Goal: Task Accomplishment & Management: Complete application form

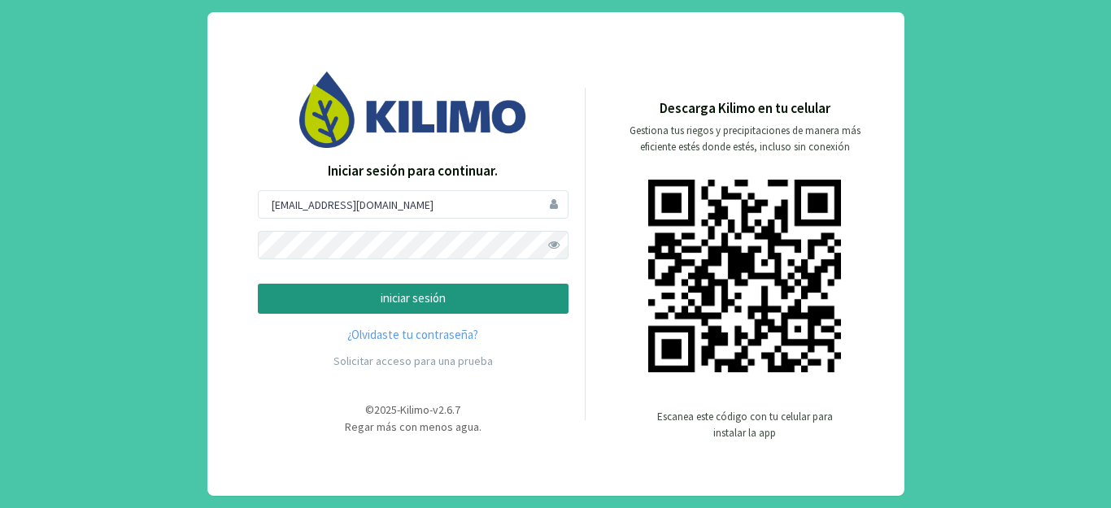
click at [450, 299] on p "iniciar sesión" at bounding box center [413, 299] width 283 height 19
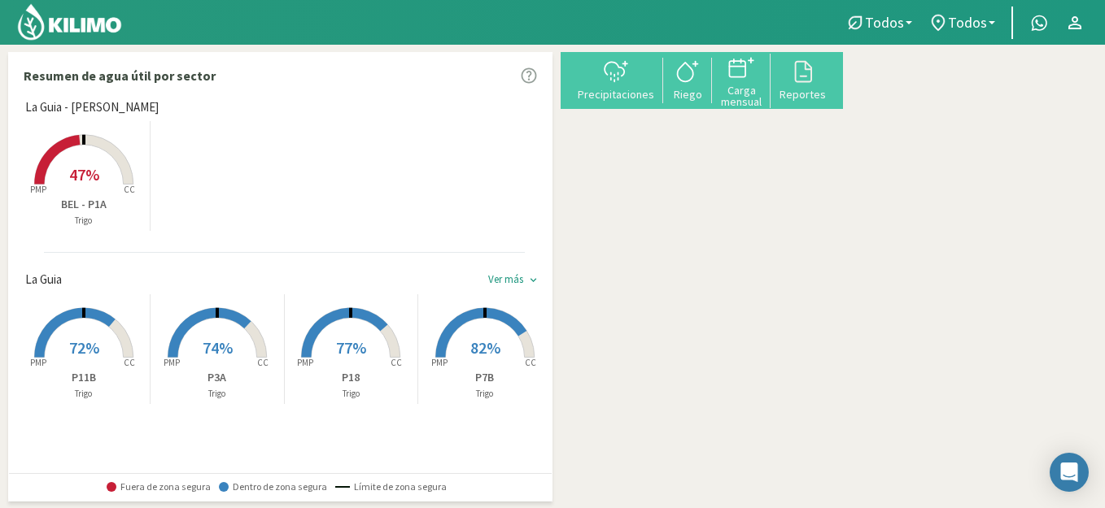
click at [109, 179] on rect at bounding box center [84, 186] width 130 height 130
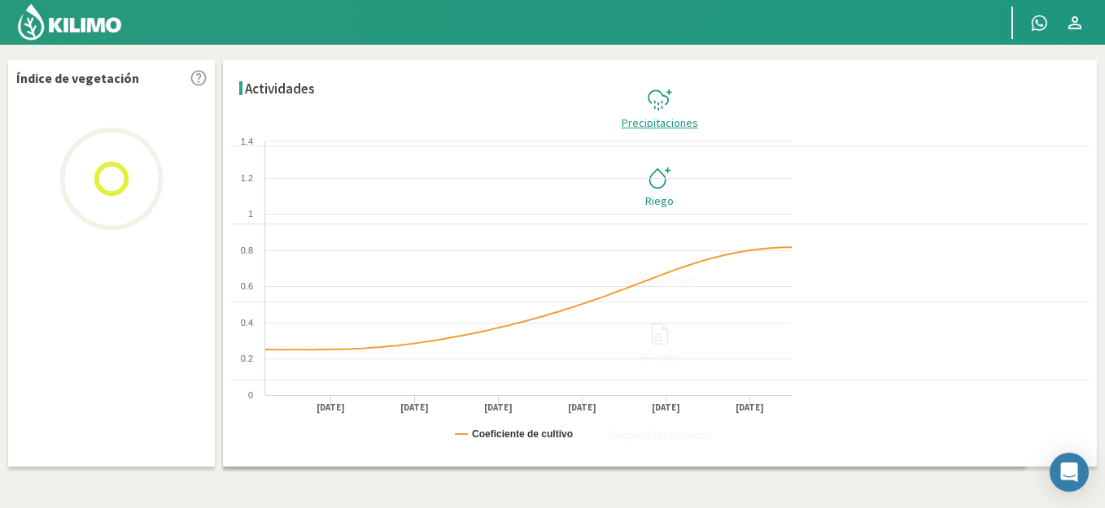
click at [673, 87] on icon at bounding box center [660, 100] width 26 height 26
select select "1: Object"
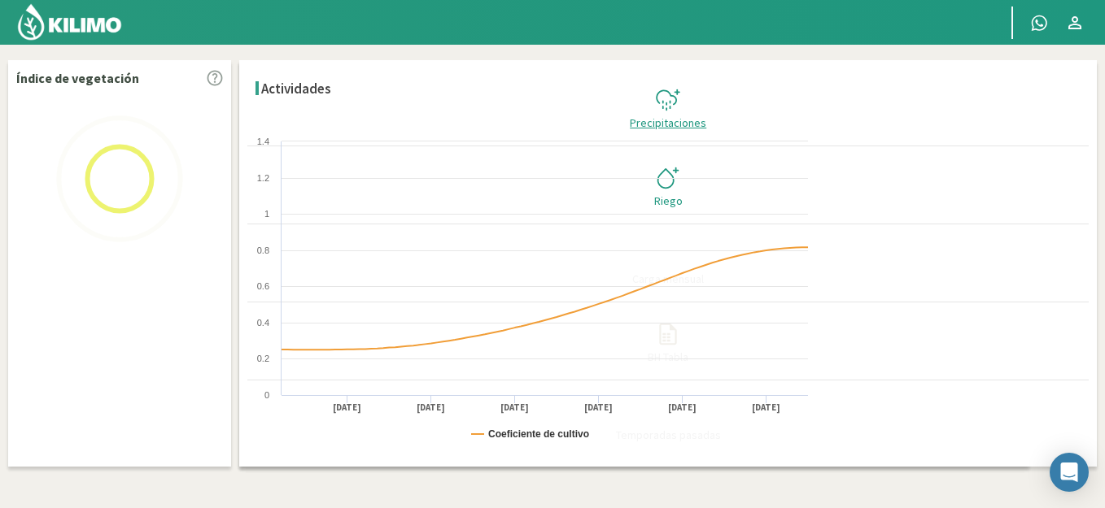
click at [681, 102] on svg-icon at bounding box center [668, 109] width 26 height 15
checkbox input "true"
type input "[DATE]"
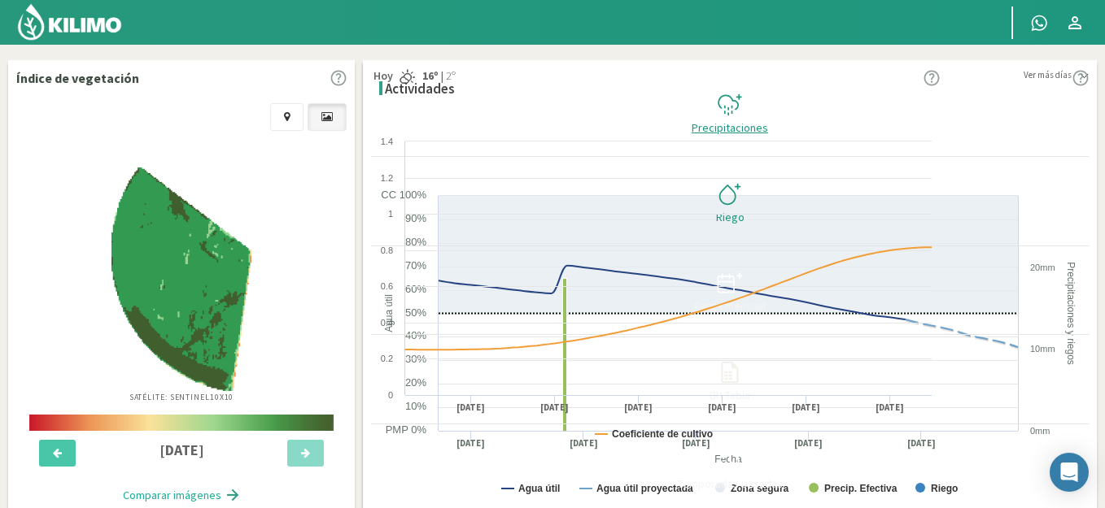
click at [1033, 122] on div "Precipitaciones" at bounding box center [730, 127] width 708 height 11
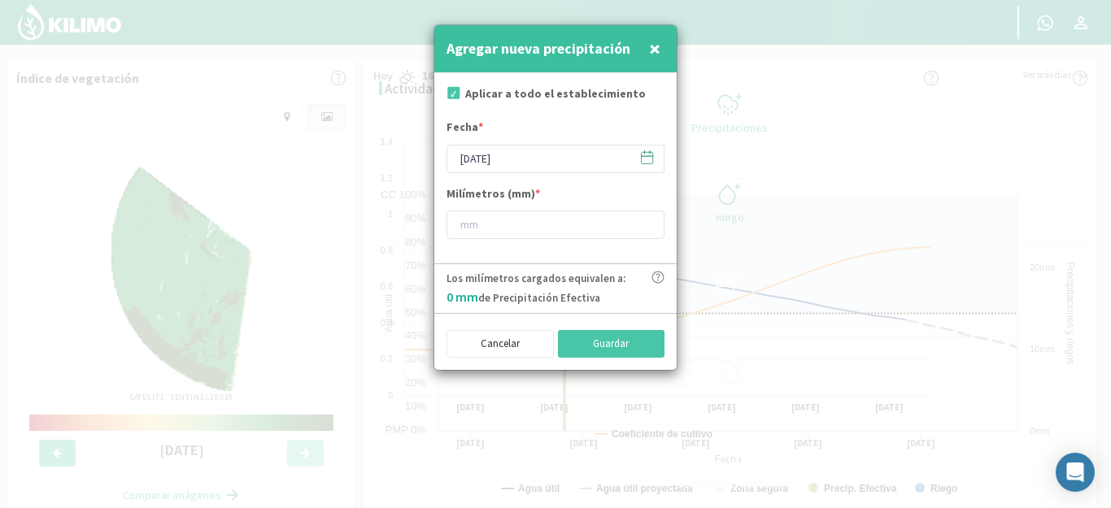
click at [600, 97] on label "Aplicar a todo el establecimiento" at bounding box center [555, 93] width 181 height 17
click at [483, 83] on form "Aplicar a todo el establecimiento Fecha * [DATE] Milímetros (mm) *" at bounding box center [555, 168] width 242 height 190
click at [452, 97] on input "checkbox" at bounding box center [452, 95] width 16 height 16
checkbox input "false"
click at [526, 161] on input "[DATE]" at bounding box center [556, 159] width 218 height 28
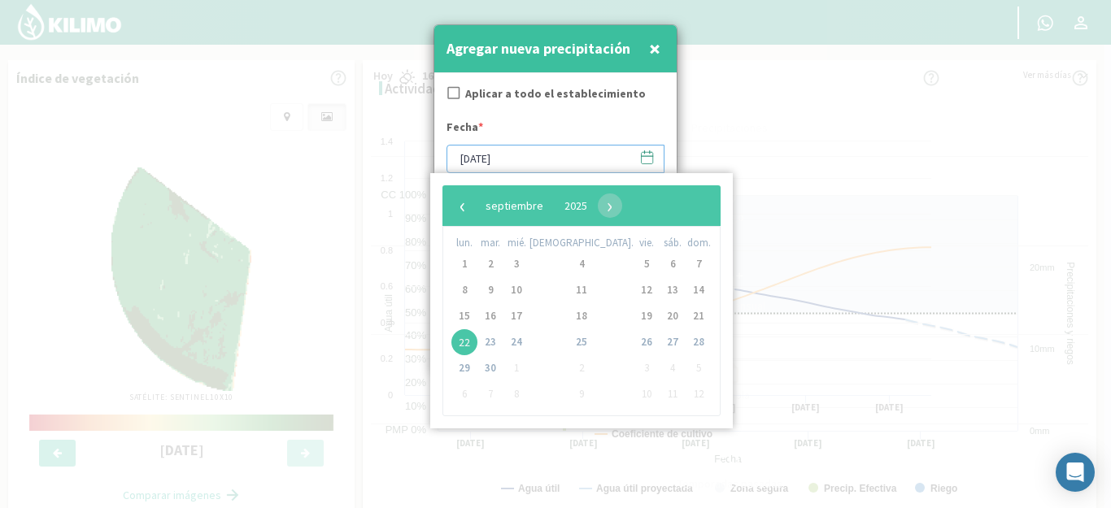
click at [526, 161] on input "[DATE]" at bounding box center [556, 159] width 218 height 28
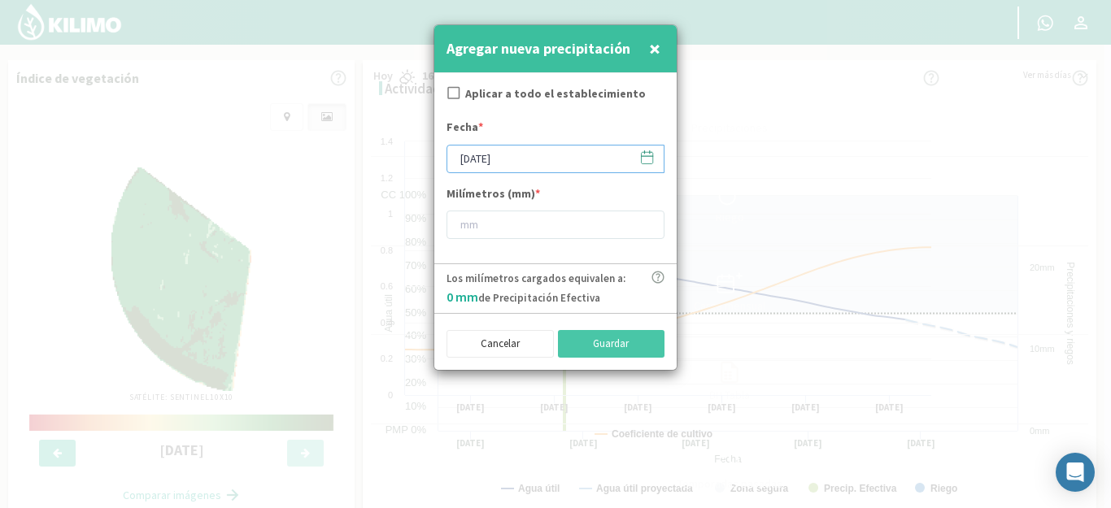
click at [524, 163] on input "[DATE]" at bounding box center [556, 159] width 218 height 28
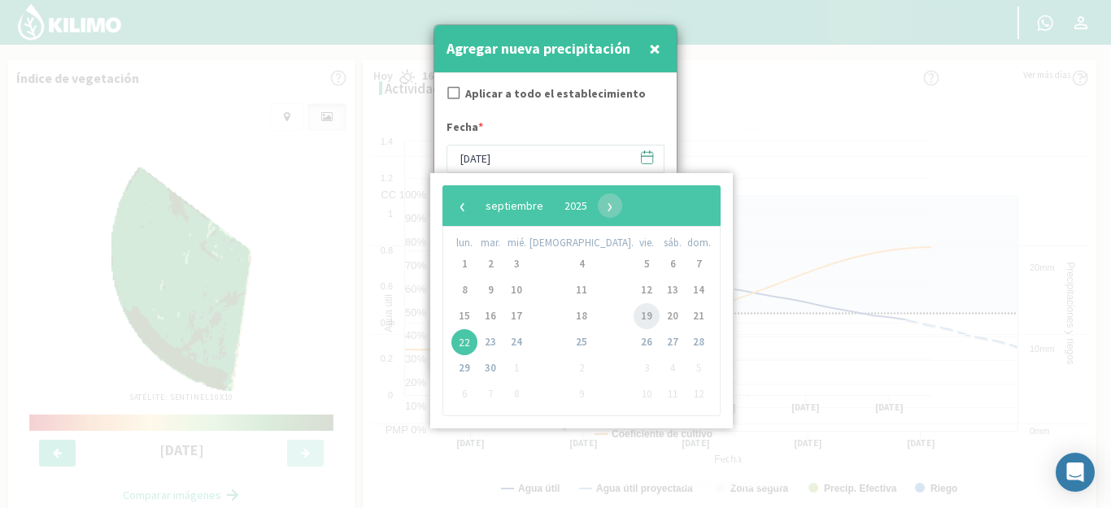
click at [634, 321] on span "19" at bounding box center [647, 316] width 26 height 26
type input "[DATE]"
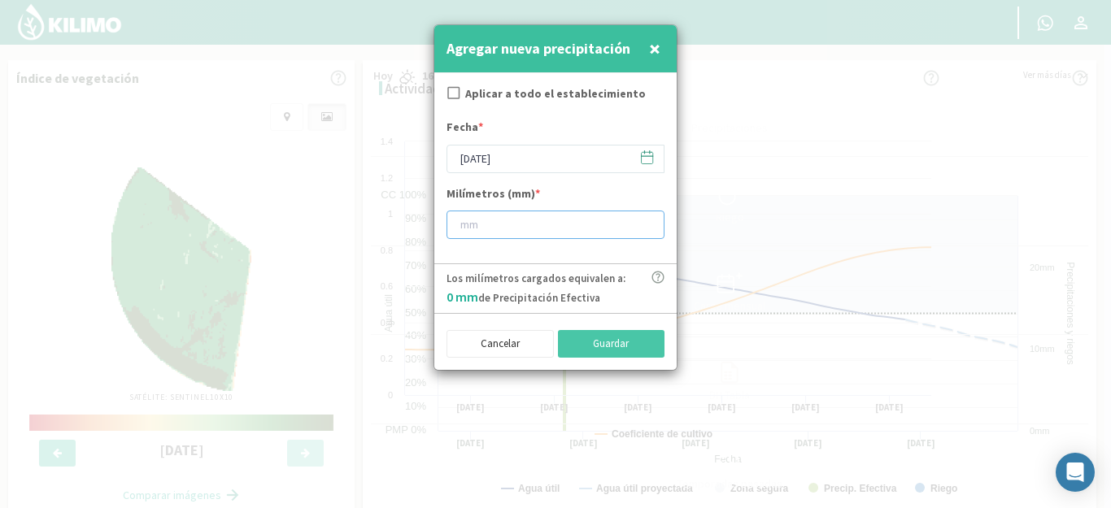
click at [569, 229] on input "number" at bounding box center [556, 225] width 218 height 28
drag, startPoint x: 382, startPoint y: 505, endPoint x: 382, endPoint y: 520, distance: 14.6
click at [382, 508] on html "Principal Contactar ejecutivo Perfil Perfil Salir Datos del sector [GEOGRAPHIC_…" at bounding box center [555, 254] width 1111 height 508
click at [512, 227] on input "number" at bounding box center [556, 225] width 218 height 28
type input "21"
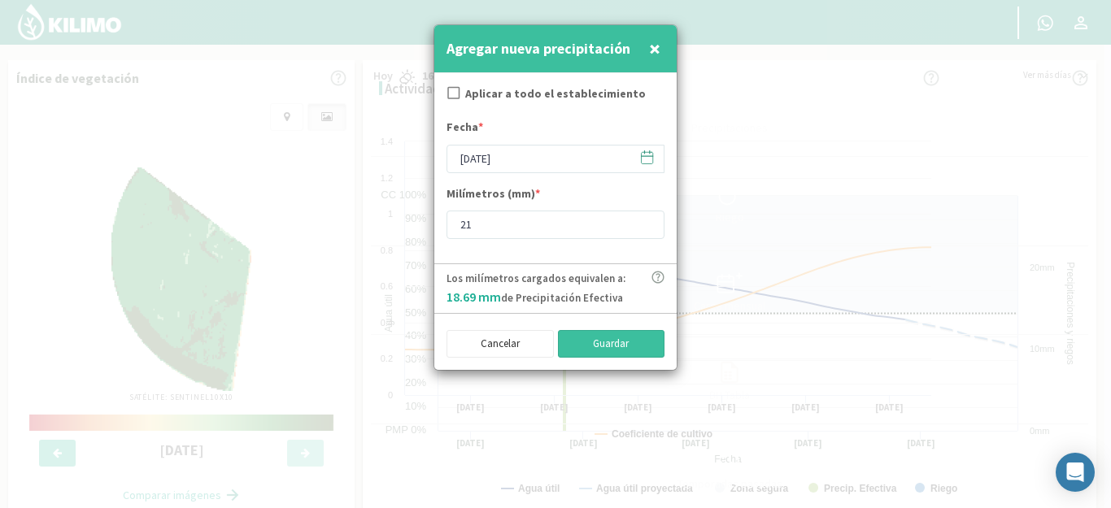
click at [605, 347] on button "Guardar" at bounding box center [611, 344] width 107 height 28
checkbox input "true"
type input "[DATE]"
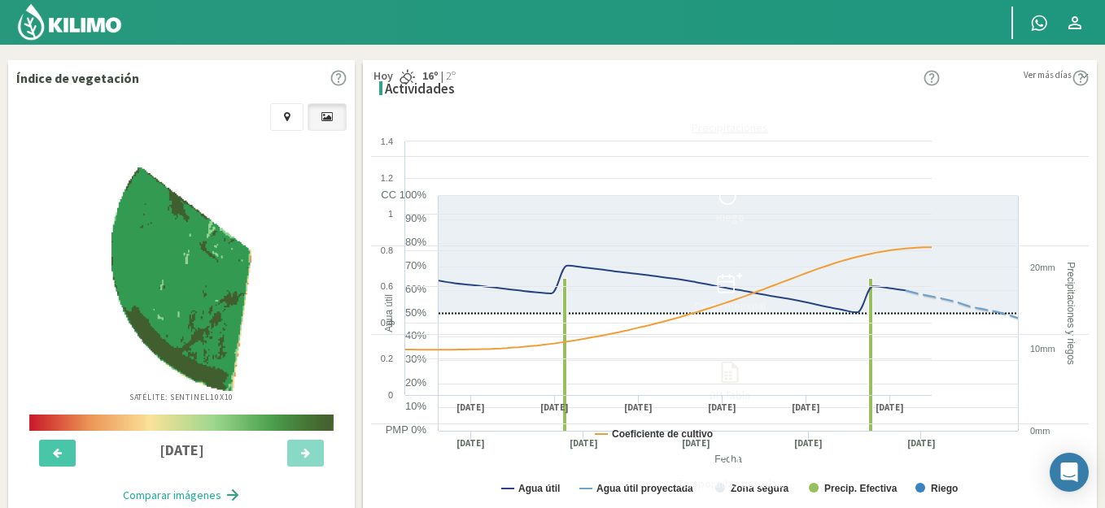
click at [1023, 122] on div "Precipitaciones" at bounding box center [730, 127] width 708 height 11
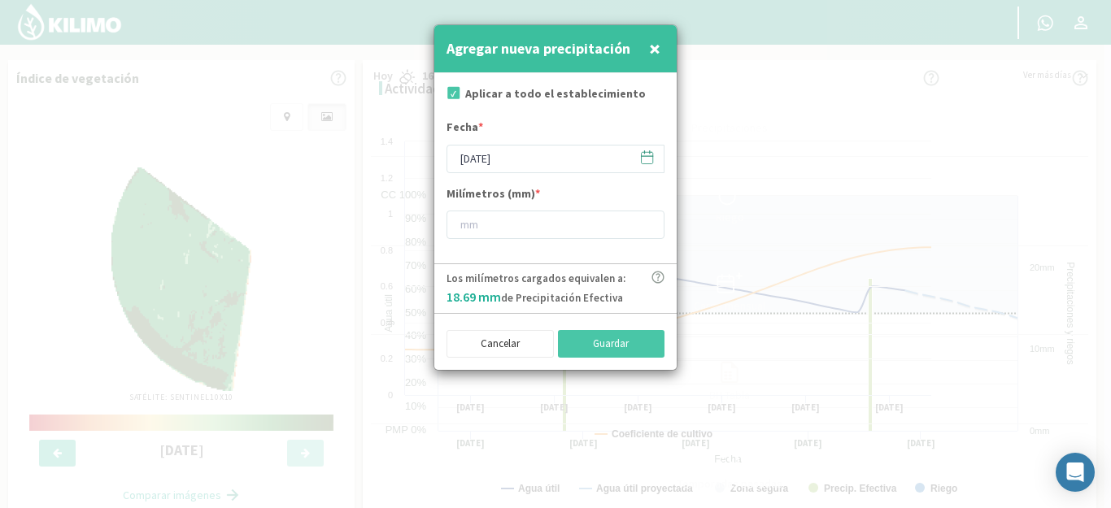
click at [501, 97] on label "Aplicar a todo el establecimiento" at bounding box center [555, 93] width 181 height 17
click at [456, 94] on input "checkbox" at bounding box center [452, 95] width 16 height 16
checkbox input "false"
click at [544, 160] on input "[DATE]" at bounding box center [556, 159] width 218 height 28
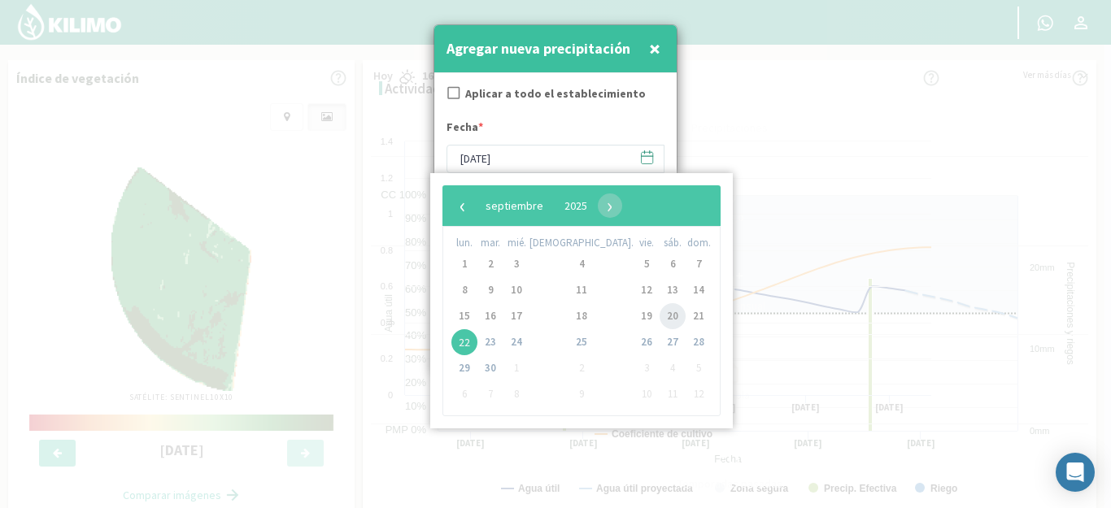
click at [660, 310] on span "20" at bounding box center [673, 316] width 26 height 26
type input "[DATE]"
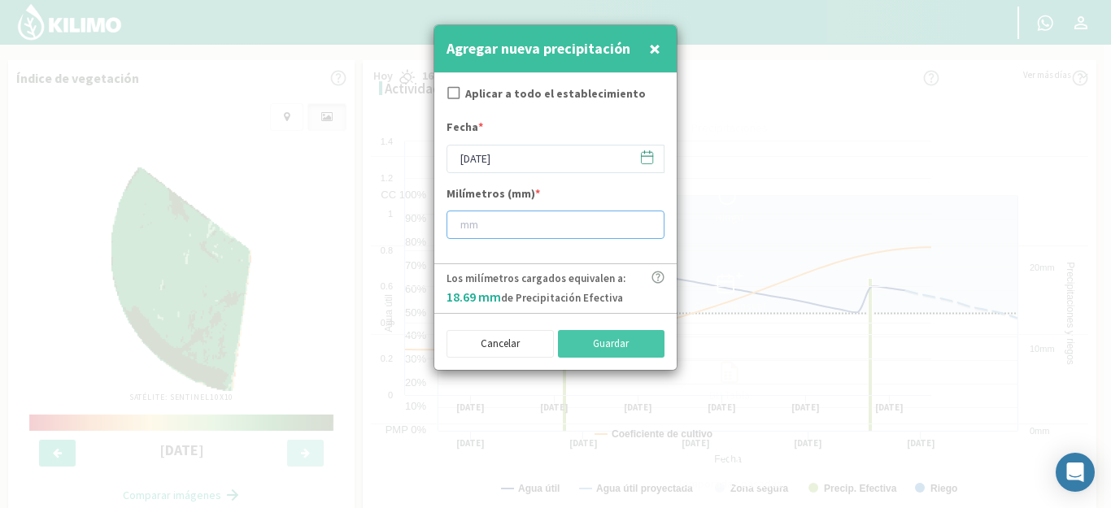
click at [556, 216] on input "number" at bounding box center [556, 225] width 218 height 28
type input "2"
type input "51"
click at [616, 347] on button "Guardar" at bounding box center [611, 344] width 107 height 28
checkbox input "true"
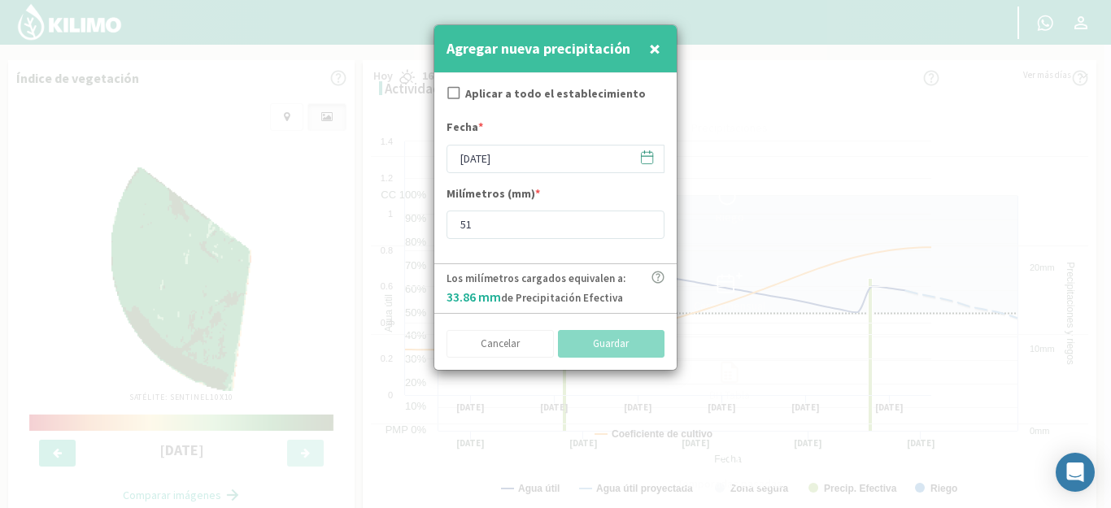
type input "[DATE]"
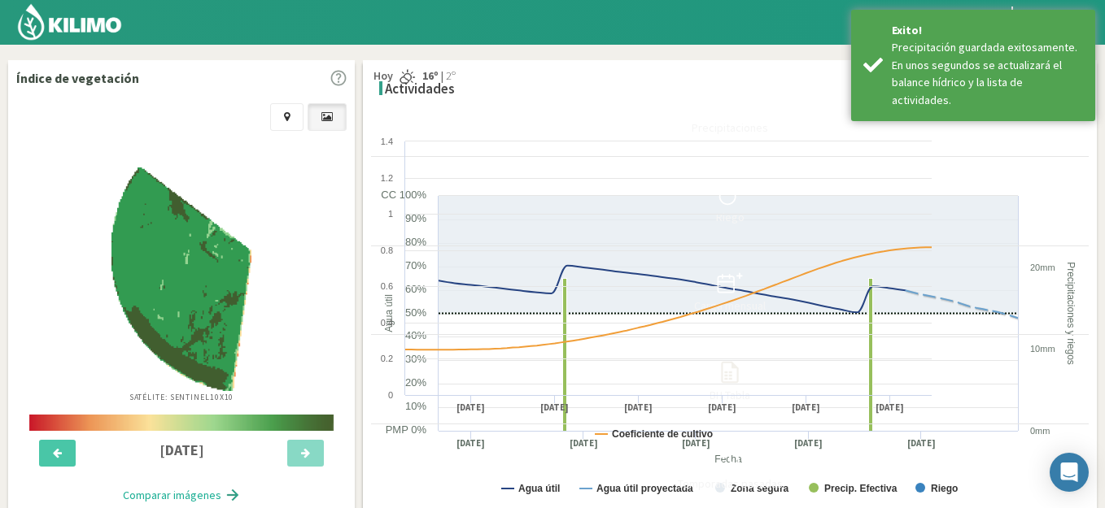
click at [158, 106] on select "La Guia La Guia - [PERSON_NAME]" at bounding box center [181, 110] width 314 height 28
select select "0: Object"
click at [24, 96] on select "La Guia La Guia - [PERSON_NAME]" at bounding box center [181, 110] width 314 height 28
click at [145, 132] on div "Sector: BEL - P1A" at bounding box center [181, 145] width 314 height 33
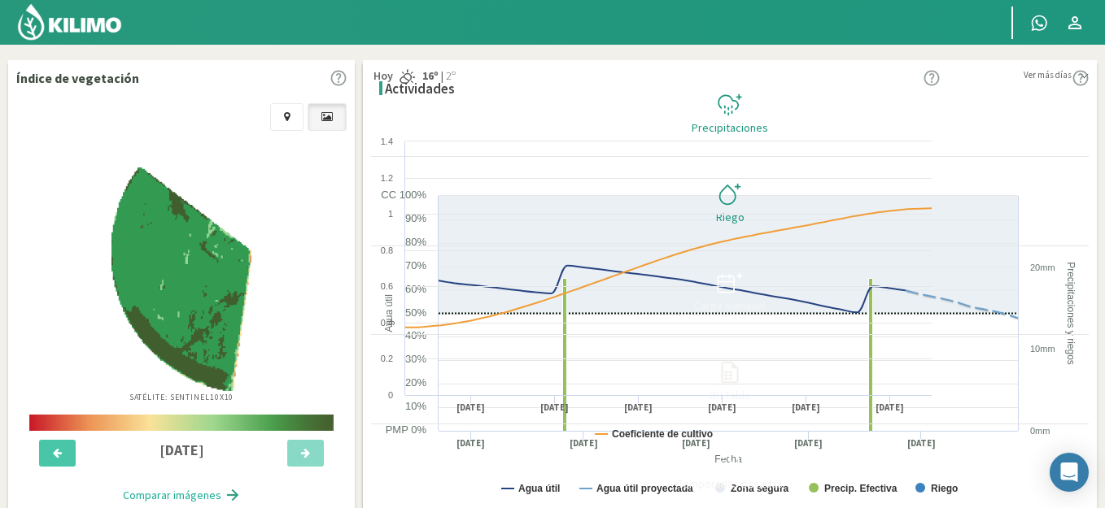
click at [70, 107] on select "La Guia La Guia - [PERSON_NAME]" at bounding box center [181, 110] width 314 height 28
click at [24, 96] on select "La Guia La Guia - [PERSON_NAME]" at bounding box center [181, 110] width 314 height 28
click at [89, 23] on img at bounding box center [69, 21] width 107 height 39
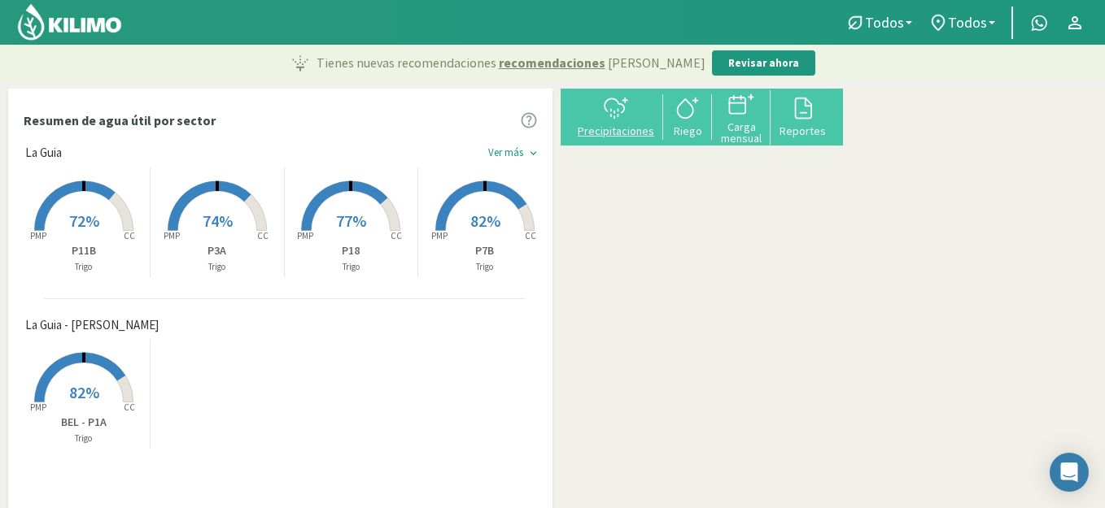
click at [617, 115] on div at bounding box center [615, 108] width 85 height 26
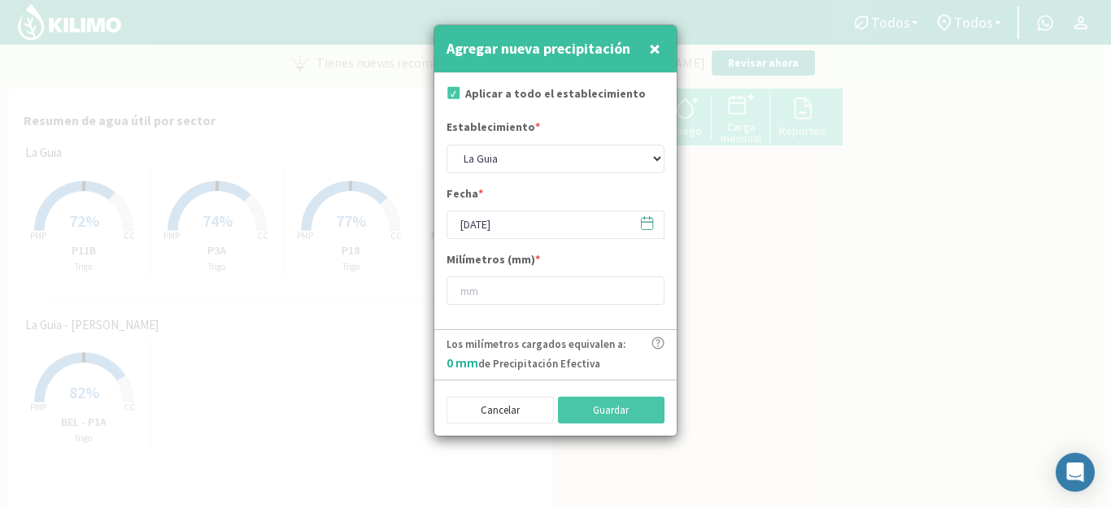
click at [568, 85] on label "Aplicar a todo el establecimiento" at bounding box center [555, 93] width 181 height 17
click at [523, 223] on input "[DATE]" at bounding box center [556, 225] width 218 height 28
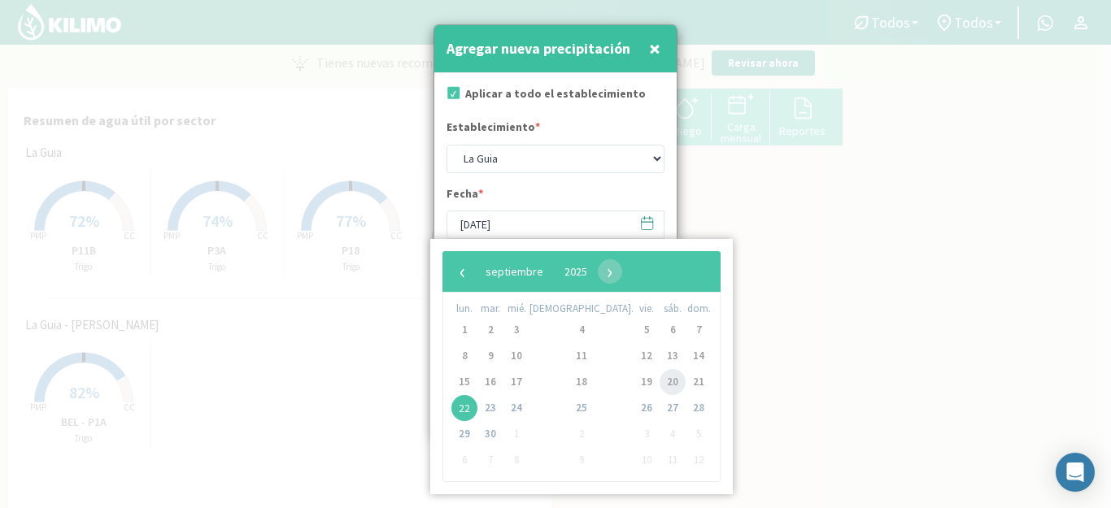
click at [660, 389] on span "20" at bounding box center [673, 382] width 26 height 26
type input "[DATE]"
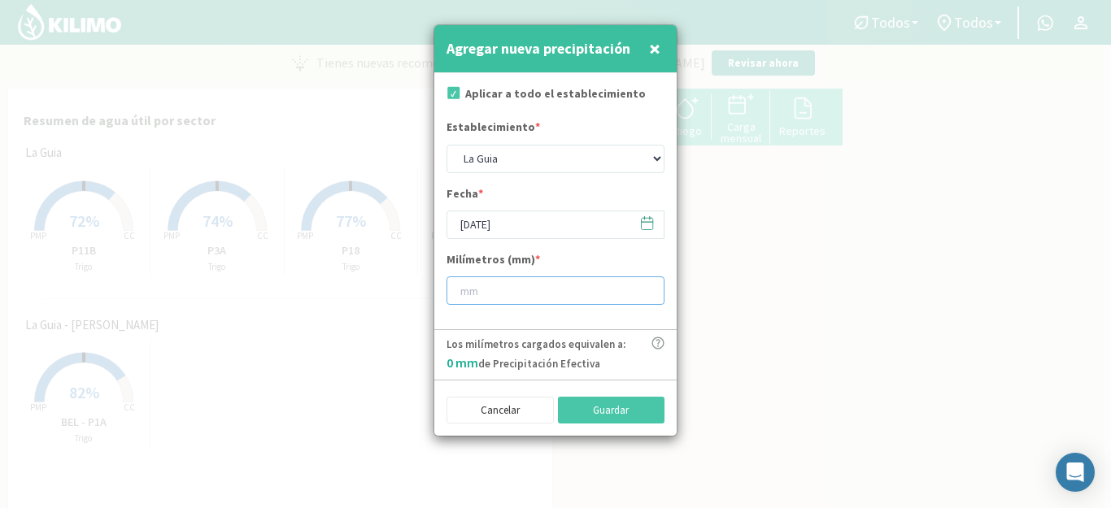
click at [621, 293] on input "number" at bounding box center [556, 291] width 218 height 28
type input "44"
click at [642, 408] on button "Guardar" at bounding box center [611, 411] width 107 height 28
type input "[DATE]"
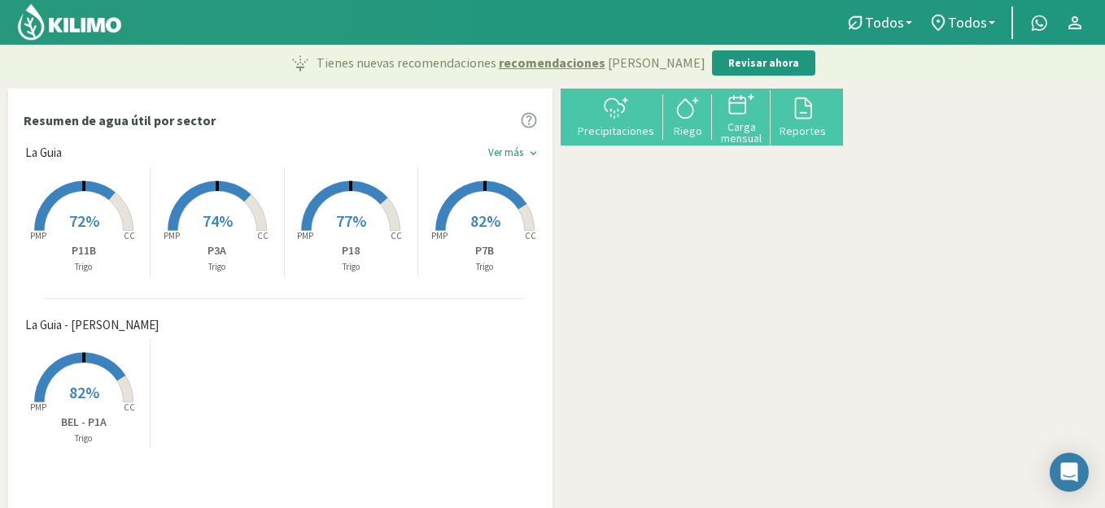
click at [73, 249] on p "P11B" at bounding box center [83, 250] width 133 height 17
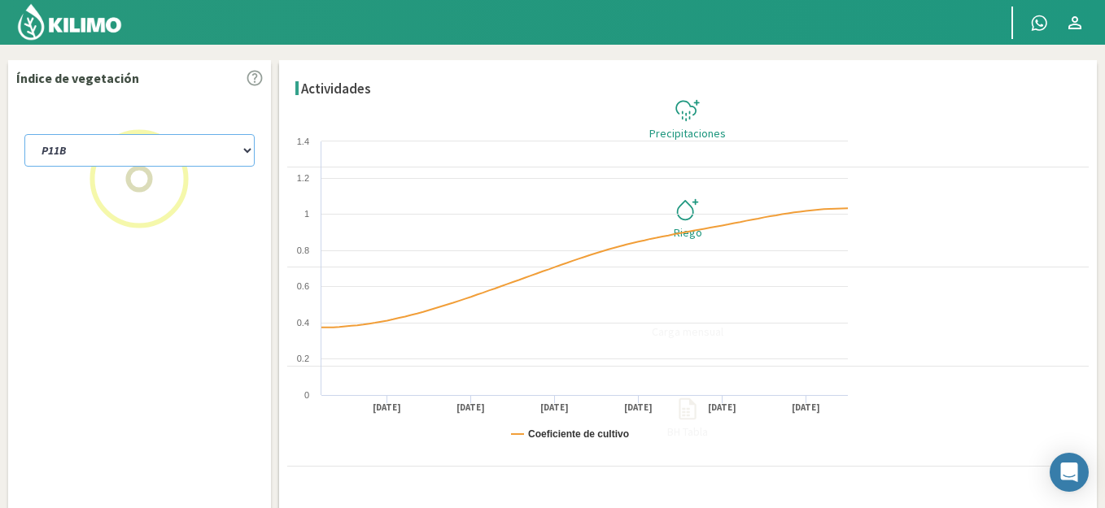
click at [126, 140] on select "P11B P18 P3A P7B SCP2A" at bounding box center [139, 150] width 230 height 33
select select "1: Object"
click at [24, 134] on select "P11B P18 P3A P7B SCP2A" at bounding box center [139, 150] width 230 height 33
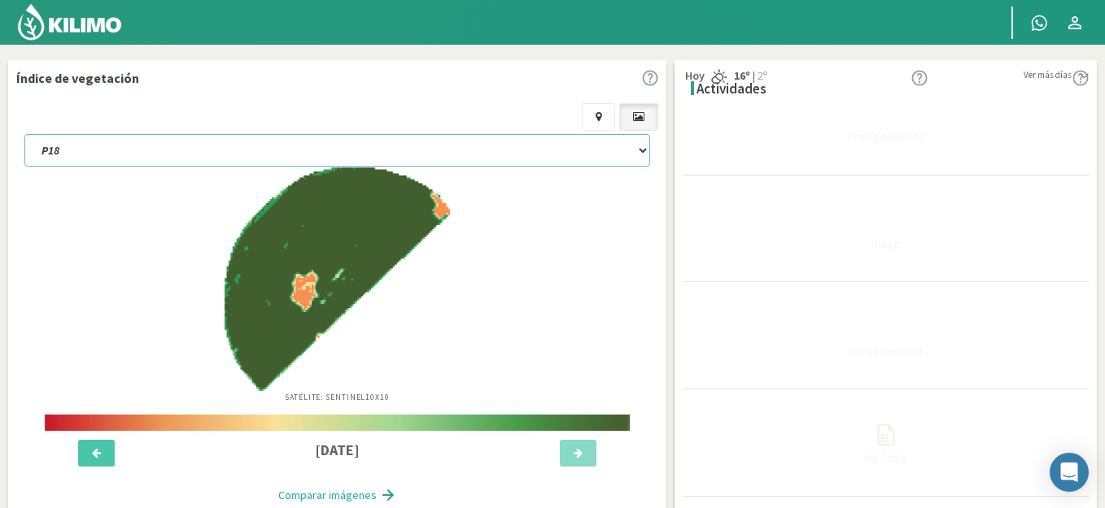
select select "2: Object"
select select "5: Object"
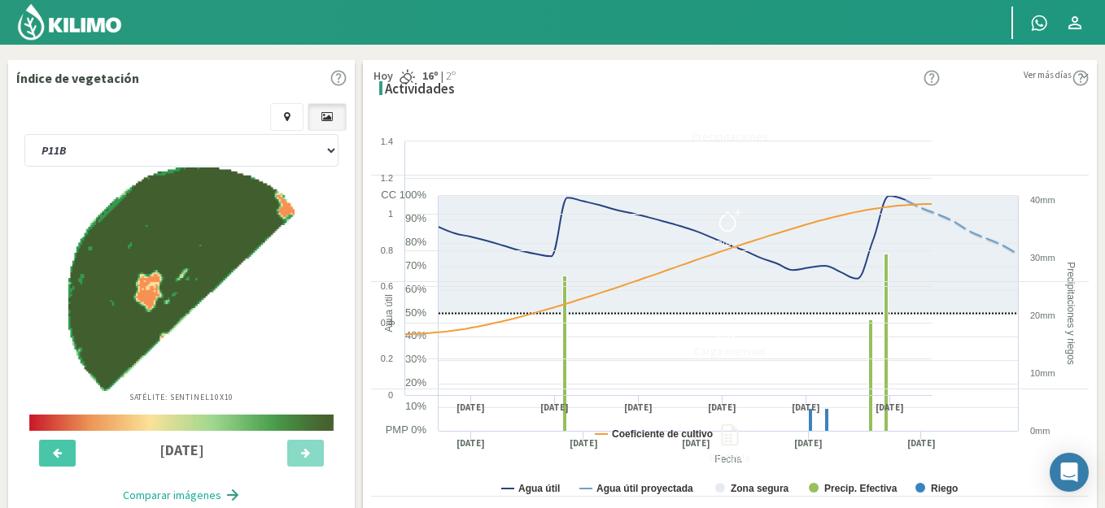
click at [100, 19] on img at bounding box center [69, 21] width 107 height 39
